Goal: Task Accomplishment & Management: Use online tool/utility

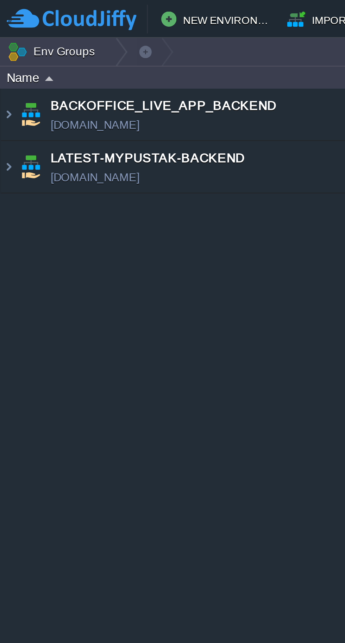
click at [5, 64] on img at bounding box center [3, 61] width 6 height 19
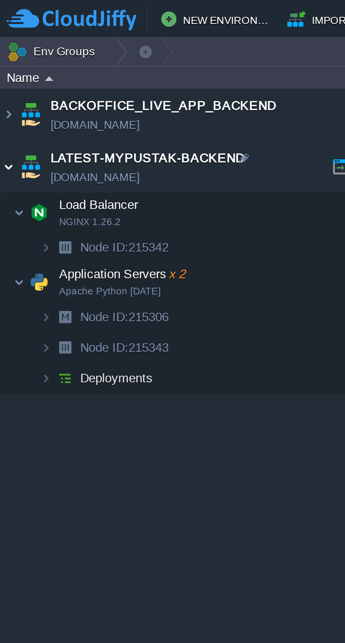
click at [4, 61] on img at bounding box center [3, 61] width 6 height 19
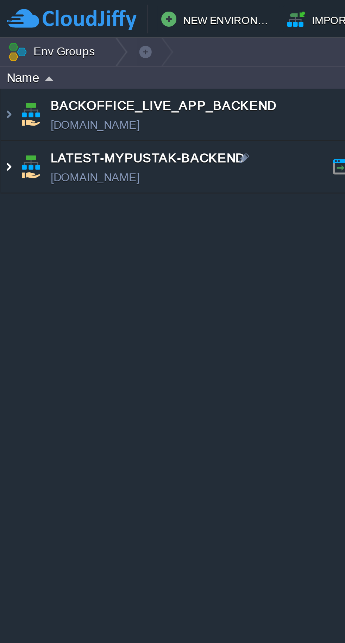
click at [3, 63] on img at bounding box center [3, 61] width 6 height 19
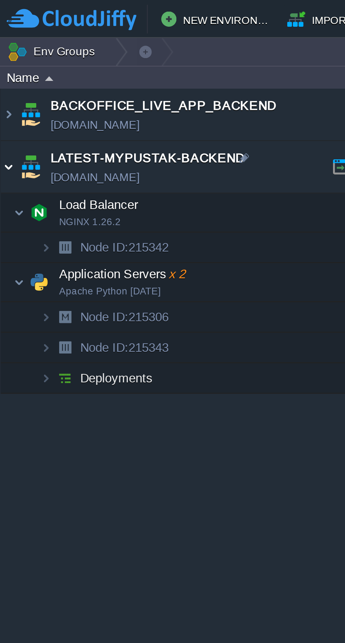
click at [7, 107] on img at bounding box center [7, 104] width 4 height 14
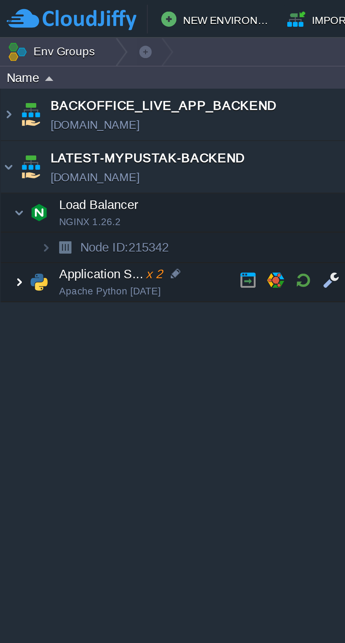
click at [6, 103] on img at bounding box center [7, 104] width 4 height 14
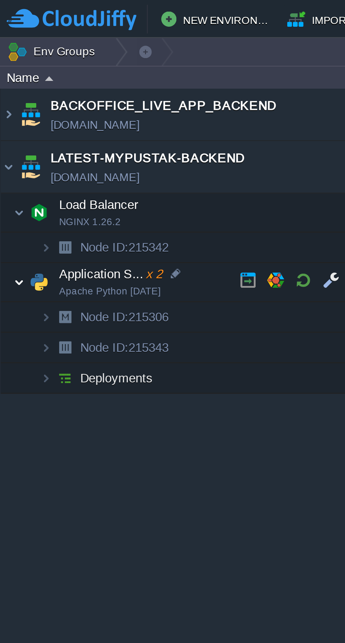
click at [112, 106] on button "button" at bounding box center [112, 103] width 6 height 6
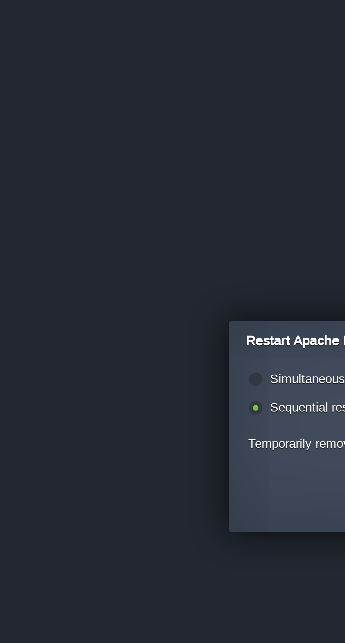
click at [113, 308] on label "Simultaneous restart (i.e. all together)" at bounding box center [137, 309] width 76 height 5
click at [96, 308] on input "radio" at bounding box center [93, 310] width 5 height 5
radio input "true"
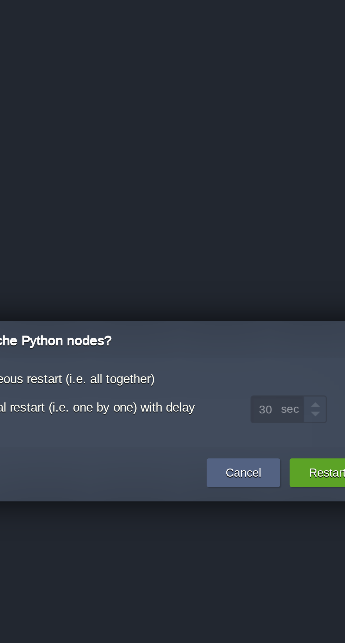
click at [238, 342] on button "Restart" at bounding box center [239, 343] width 14 height 7
